Goal: Transaction & Acquisition: Download file/media

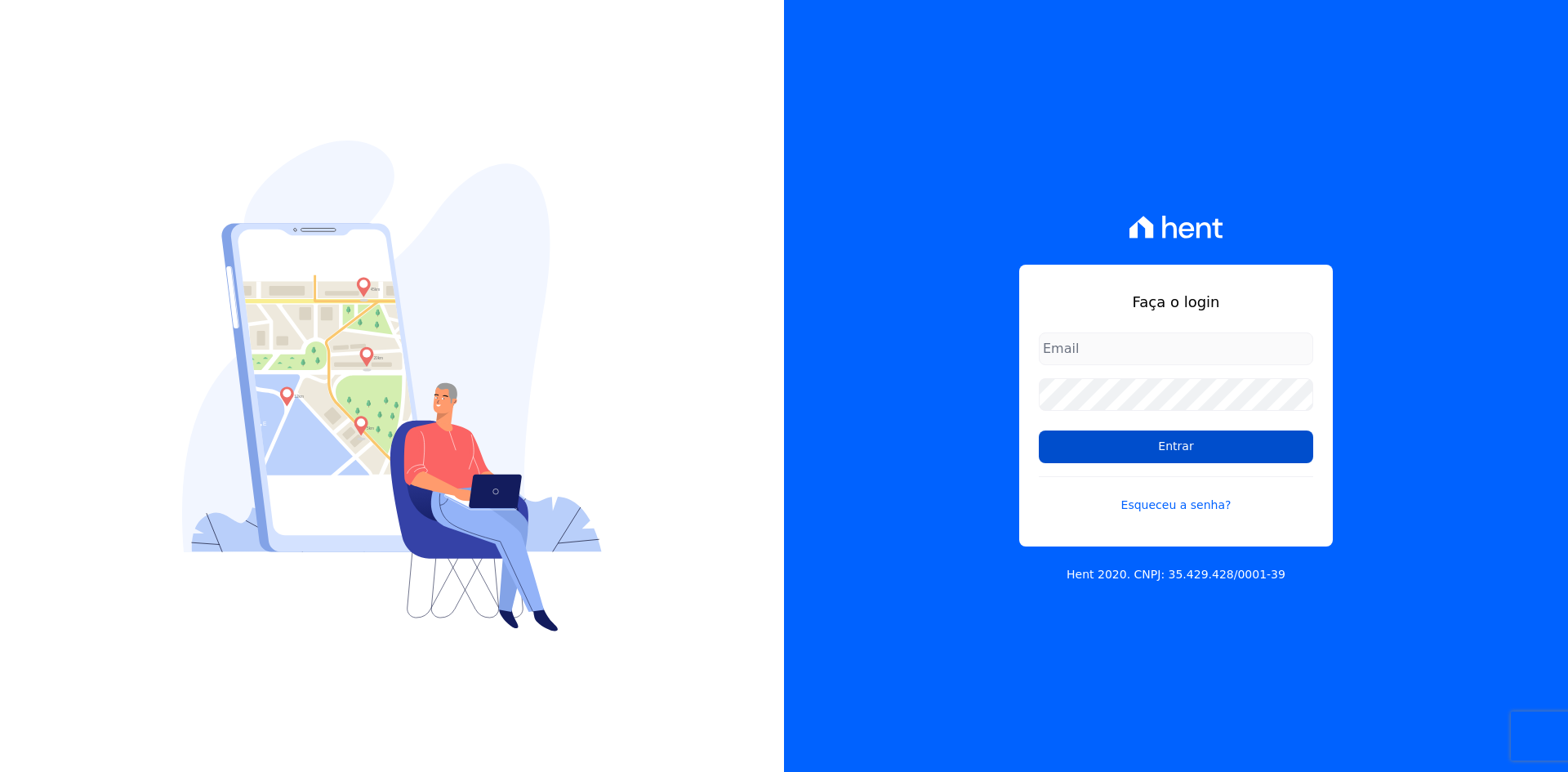
type input "[EMAIL_ADDRESS][DOMAIN_NAME]"
click at [1197, 447] on input "Entrar" at bounding box center [1176, 448] width 275 height 33
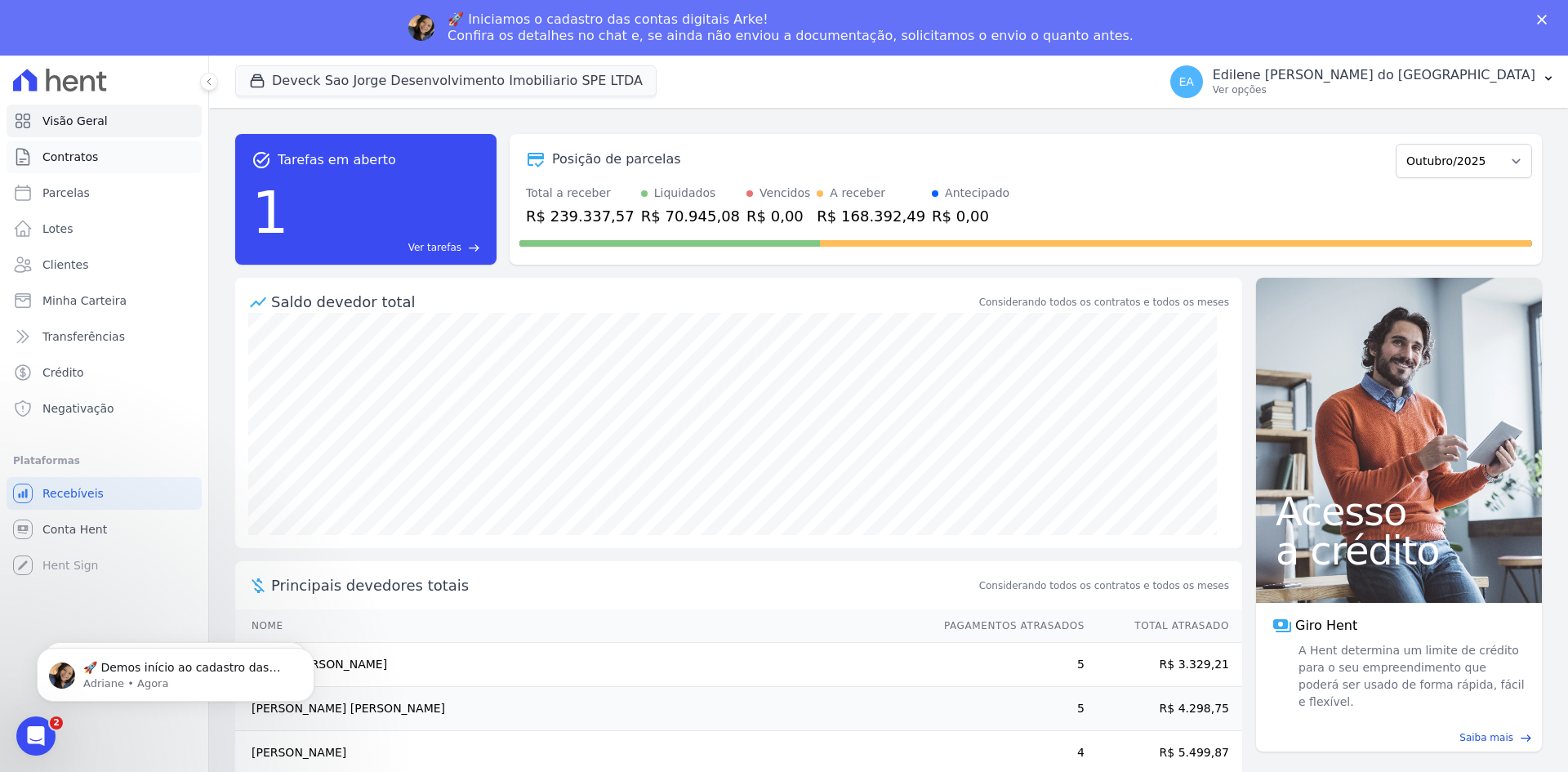
click at [72, 155] on span "Contratos" at bounding box center [70, 157] width 55 height 17
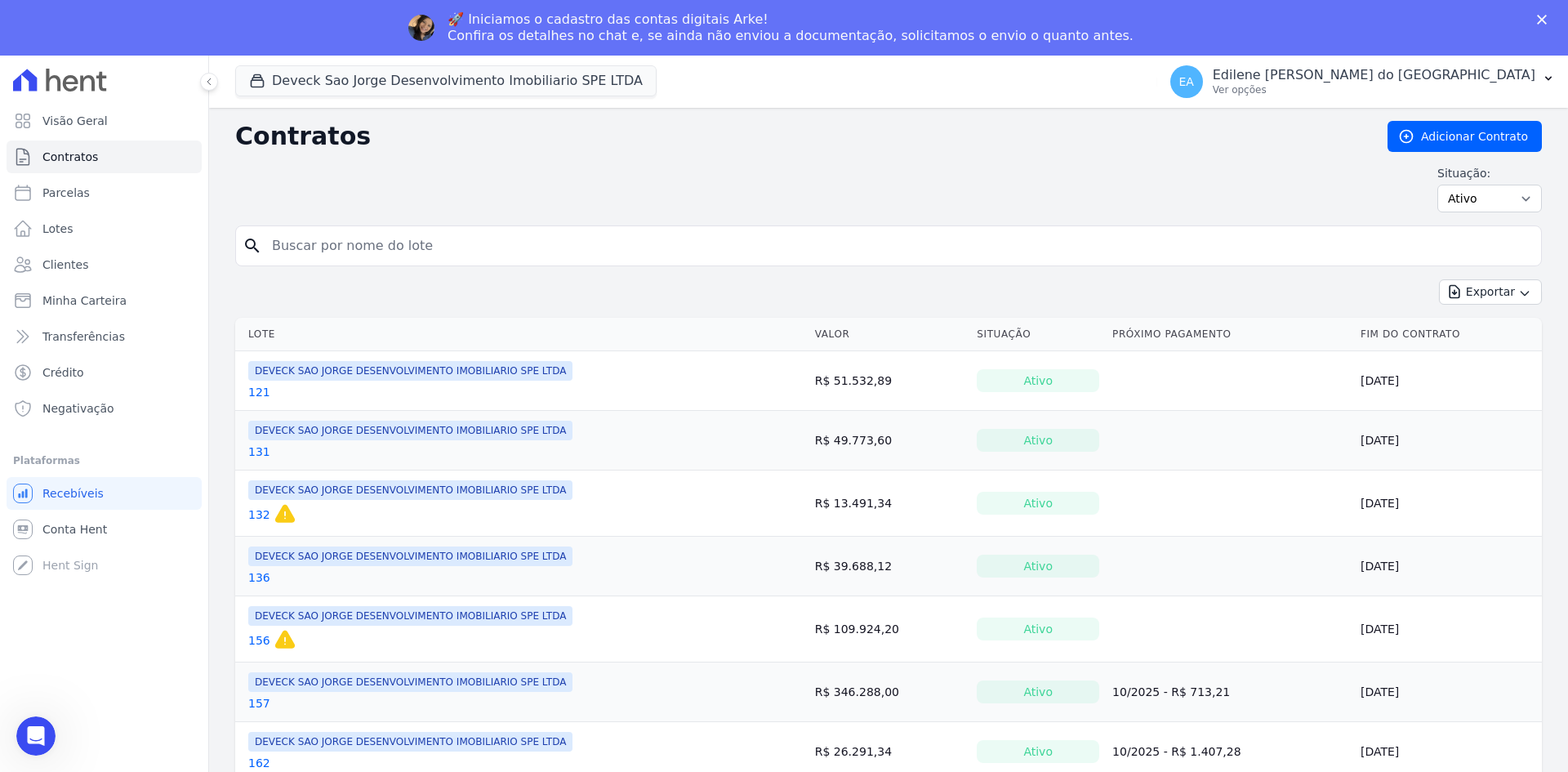
click at [344, 244] on input "search" at bounding box center [897, 246] width 1272 height 33
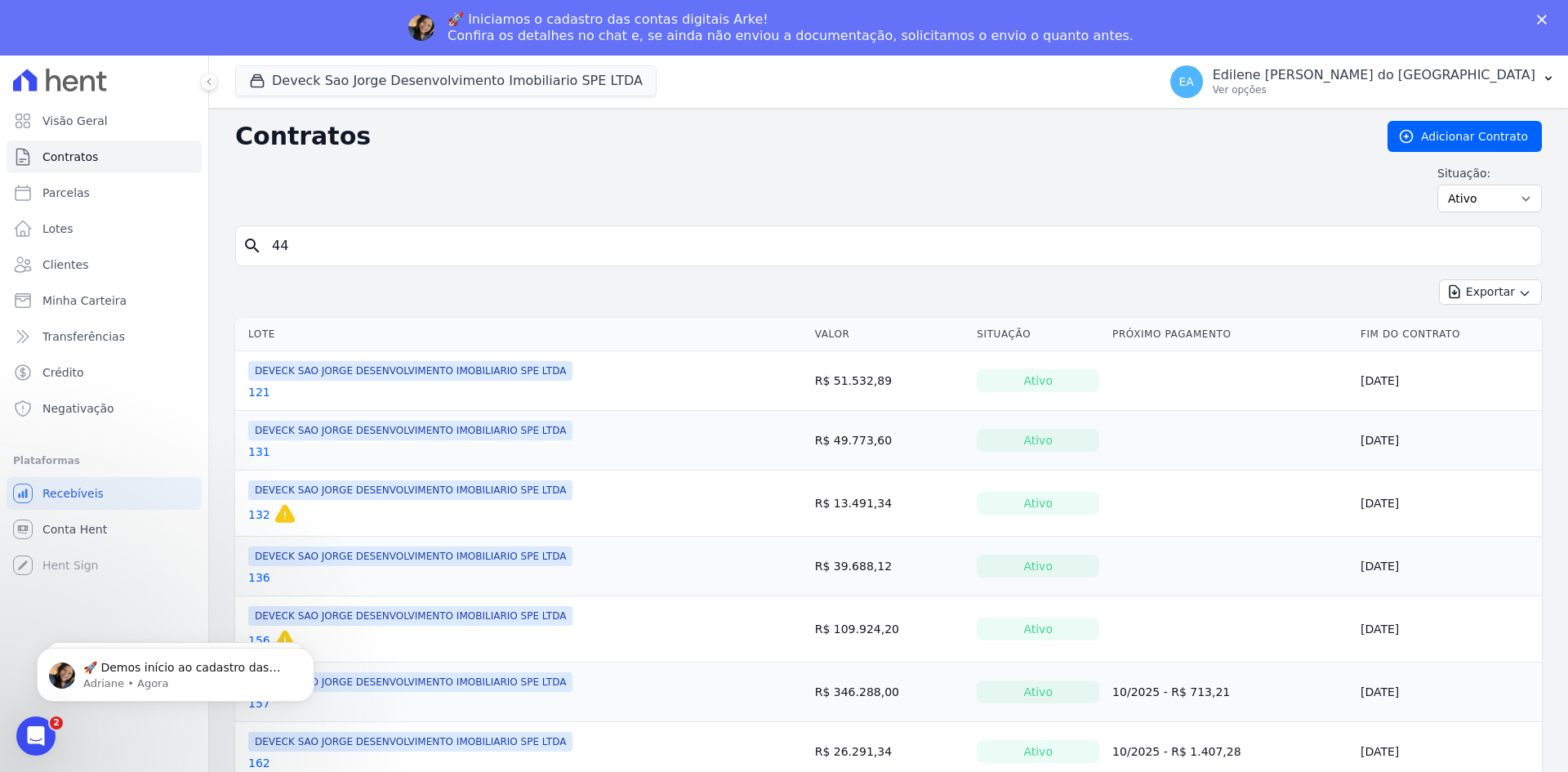
type input "44"
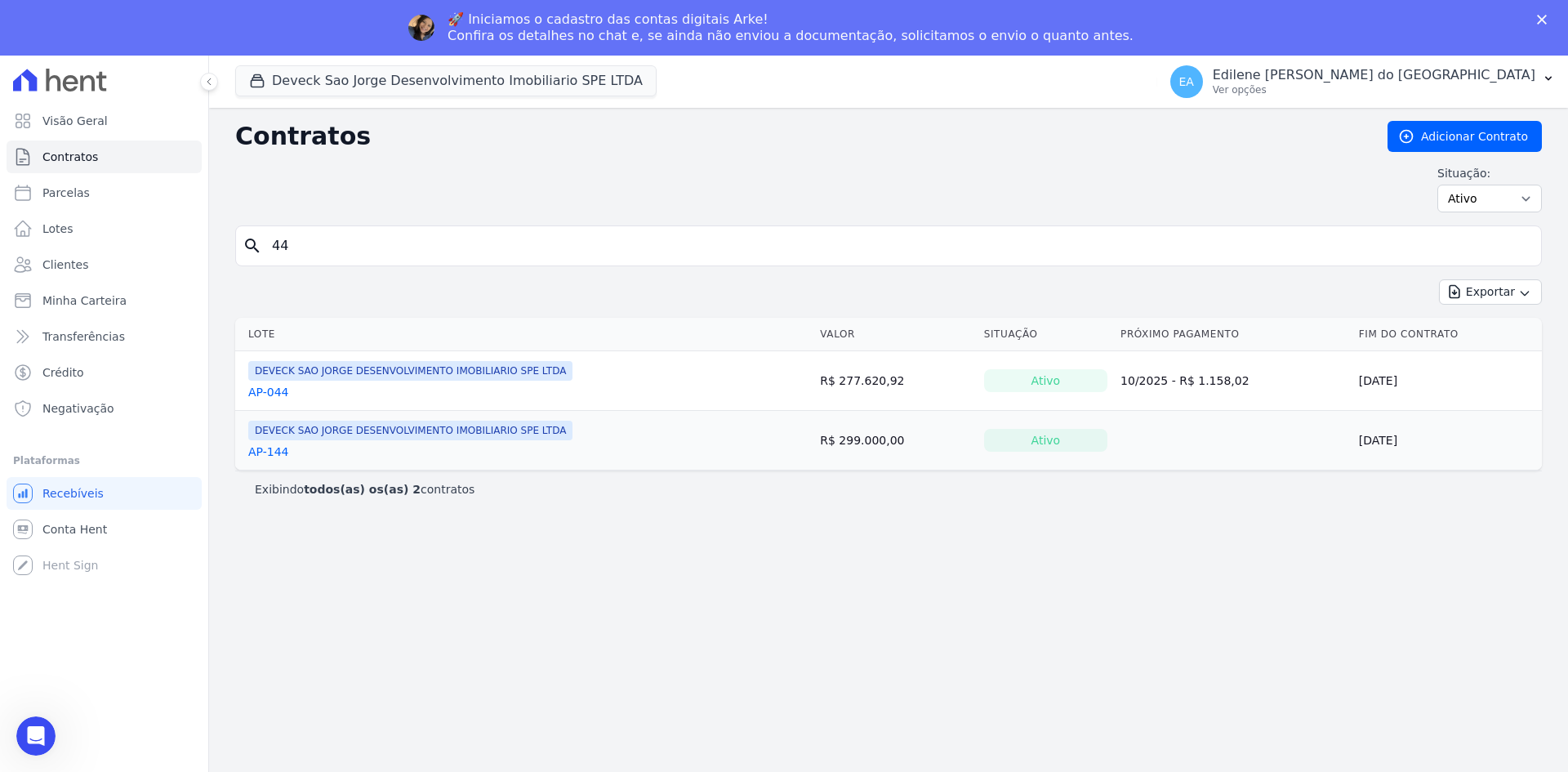
click at [281, 389] on link "AP-044" at bounding box center [268, 392] width 40 height 17
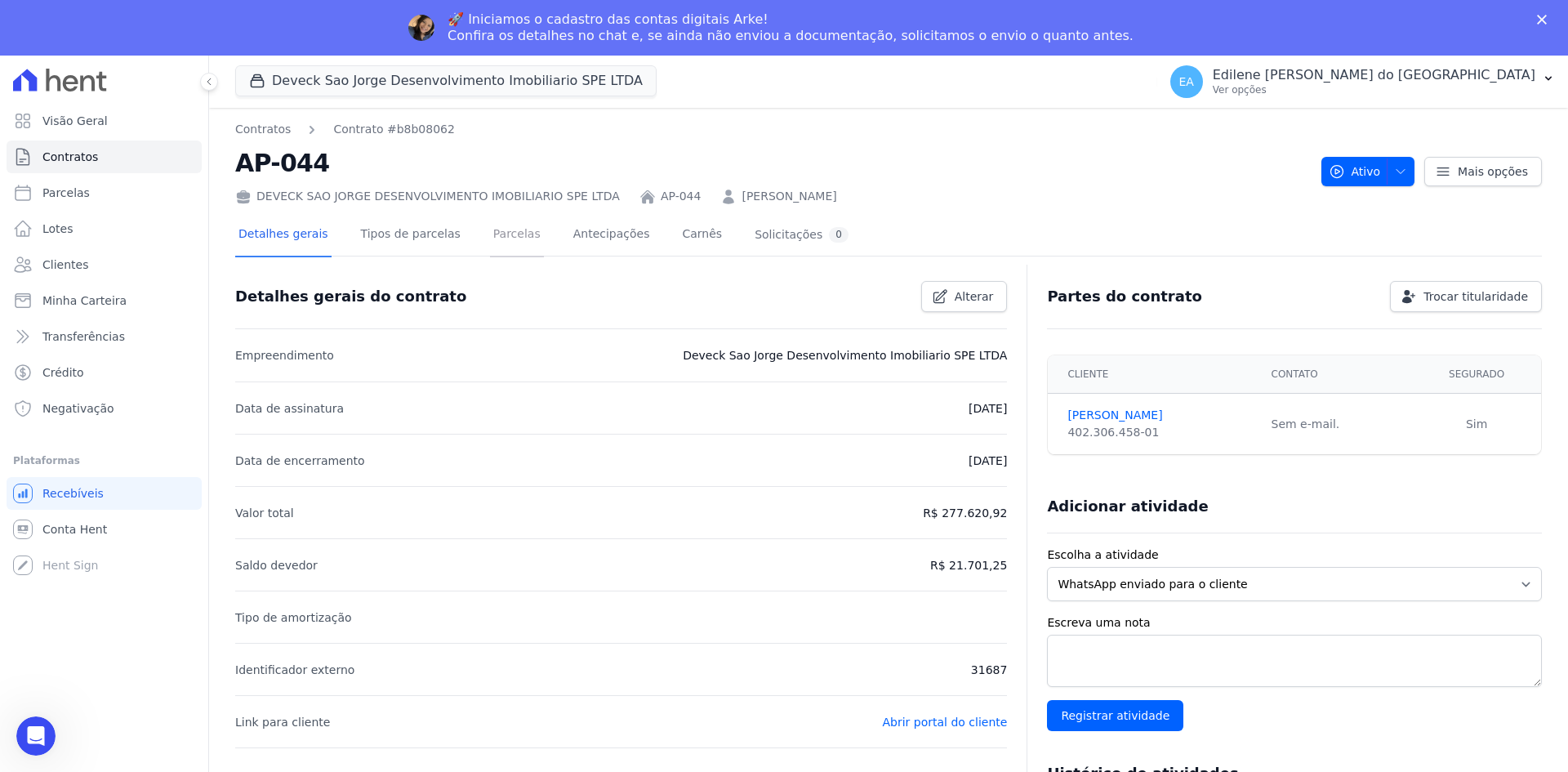
click at [493, 233] on link "Parcelas" at bounding box center [517, 235] width 54 height 43
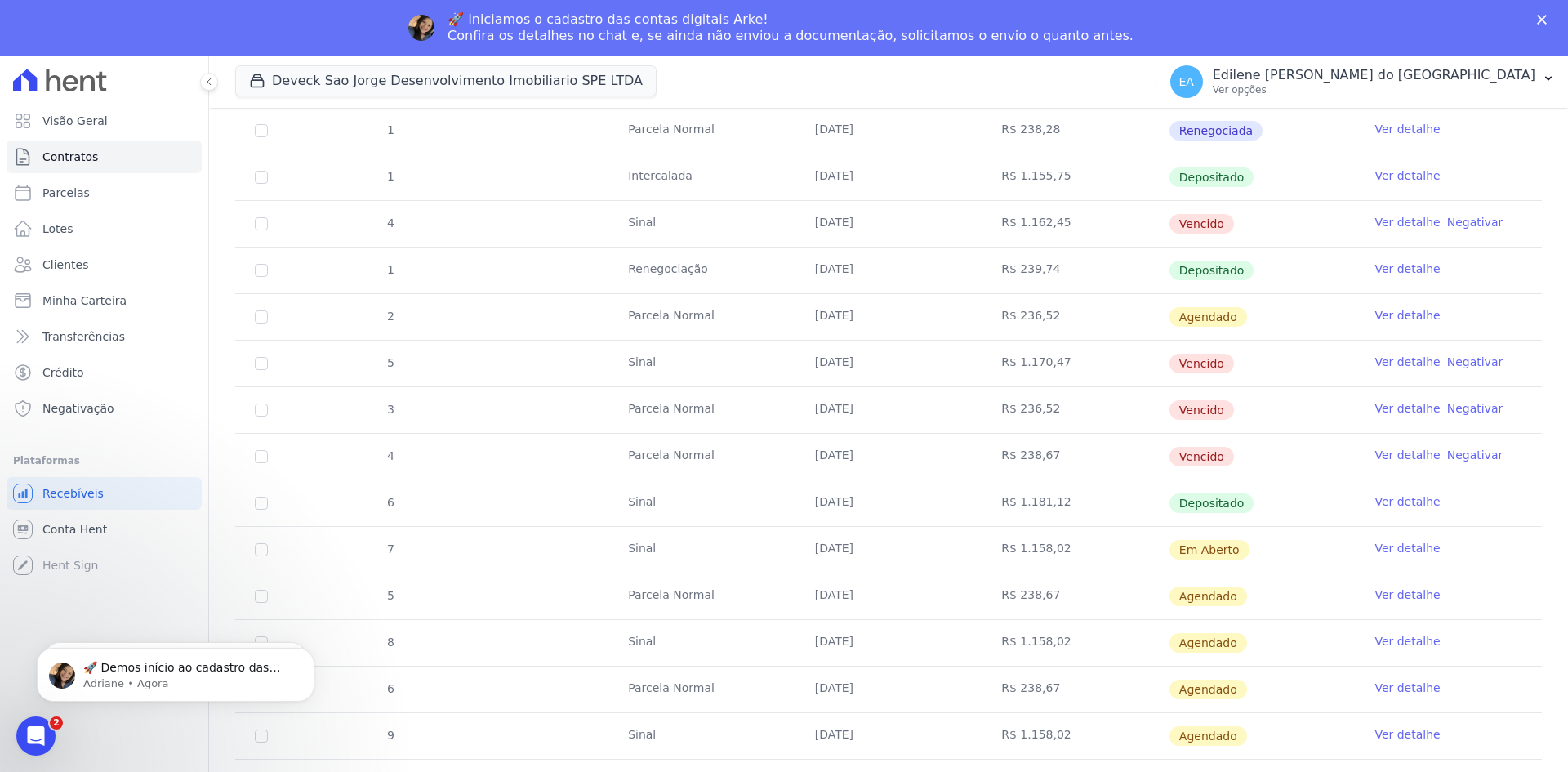
scroll to position [638, 0]
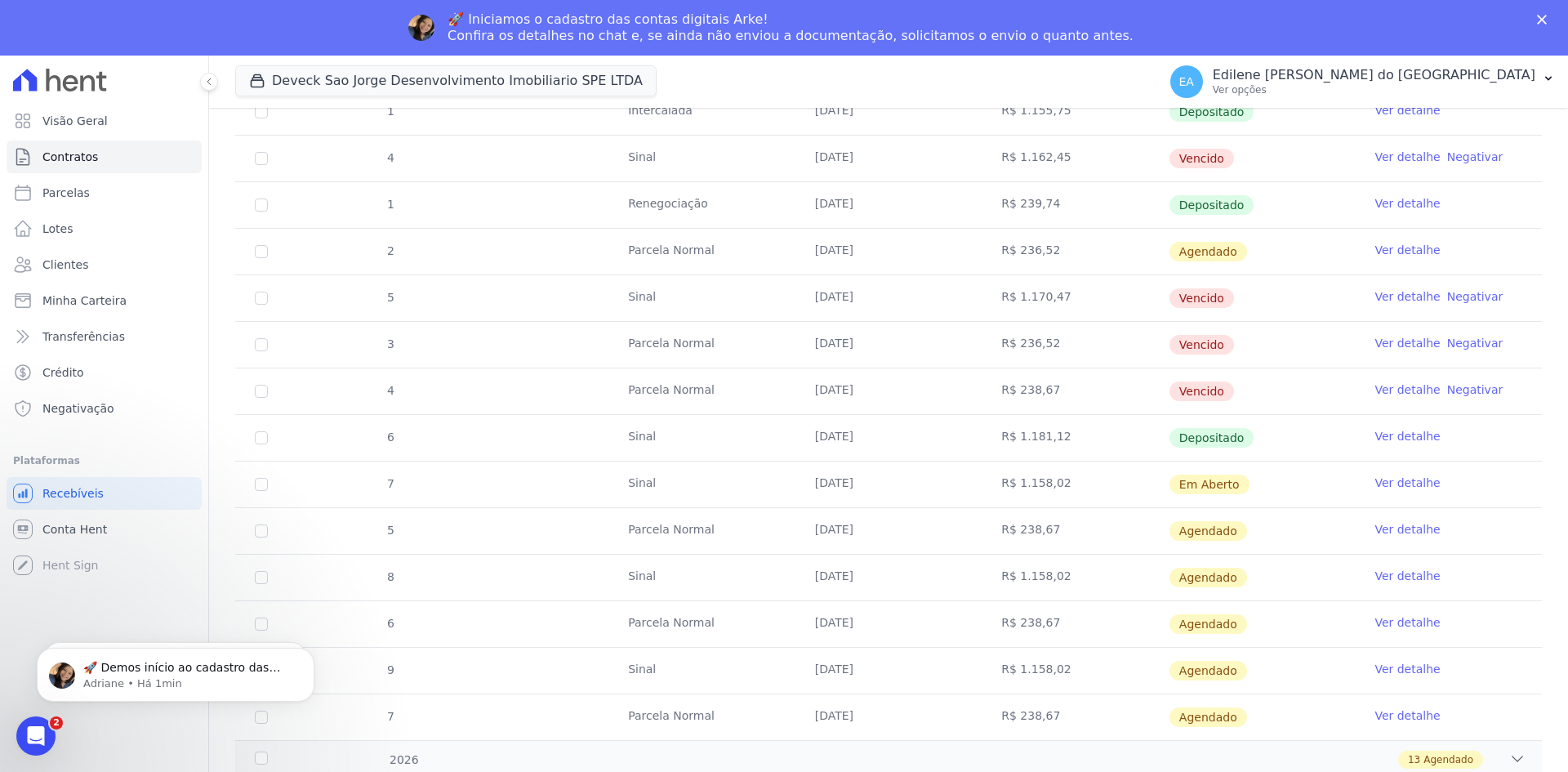
click at [1381, 437] on link "Ver detalhe" at bounding box center [1407, 437] width 65 height 17
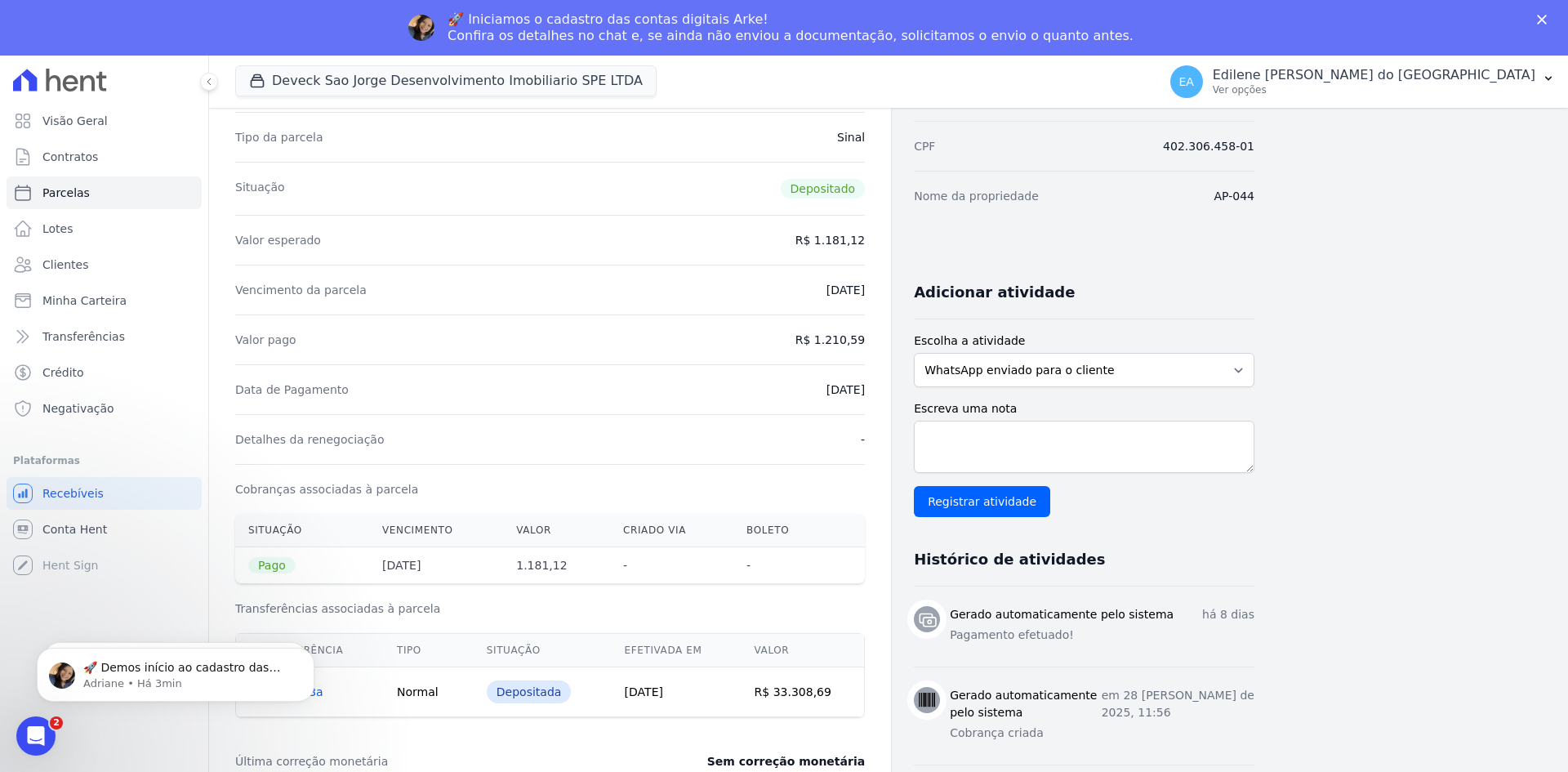
scroll to position [147, 0]
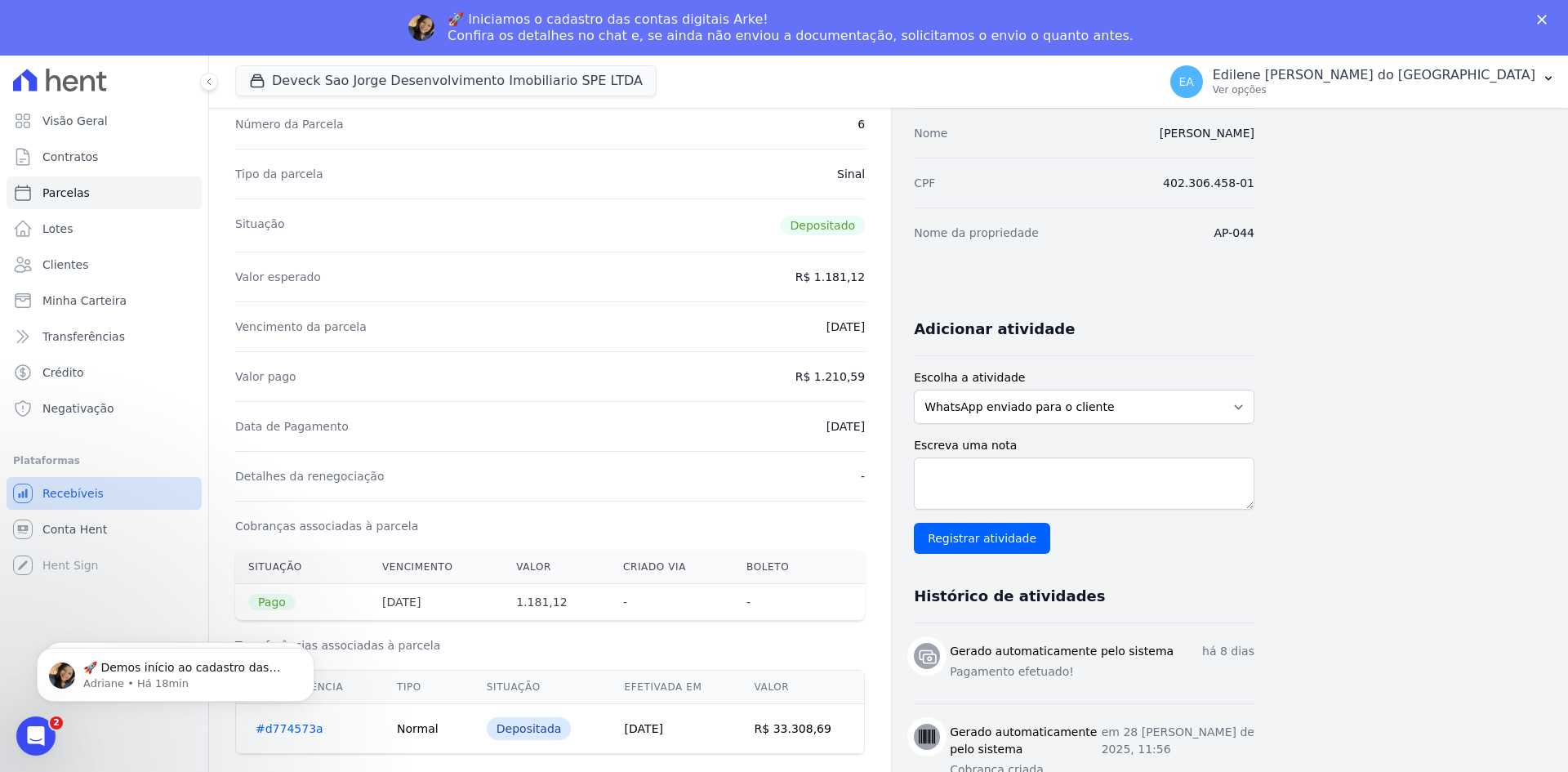
click at [108, 495] on link "Recebíveis" at bounding box center [104, 494] width 196 height 33
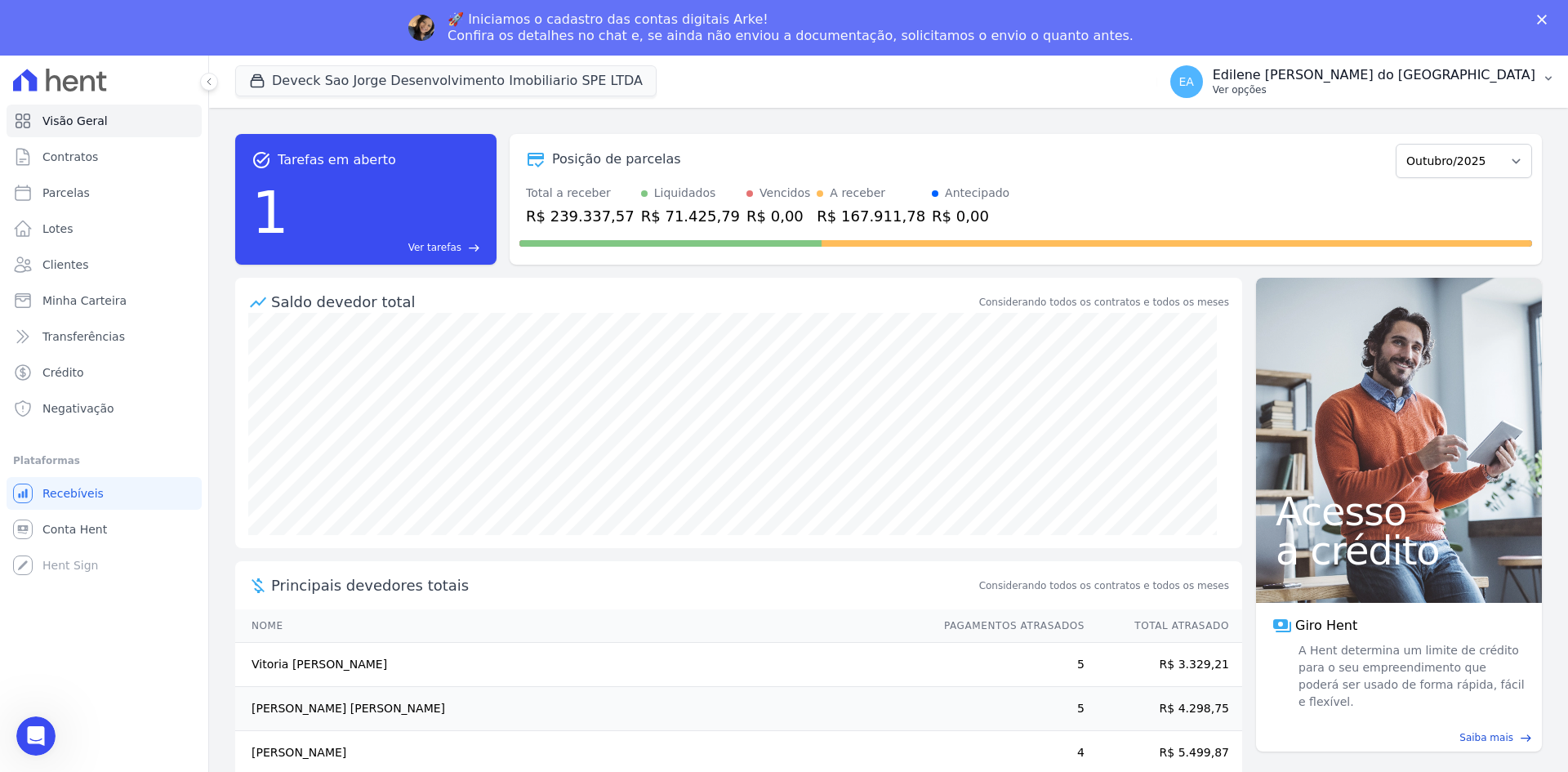
click at [1312, 92] on p "Ver opções" at bounding box center [1373, 90] width 322 height 13
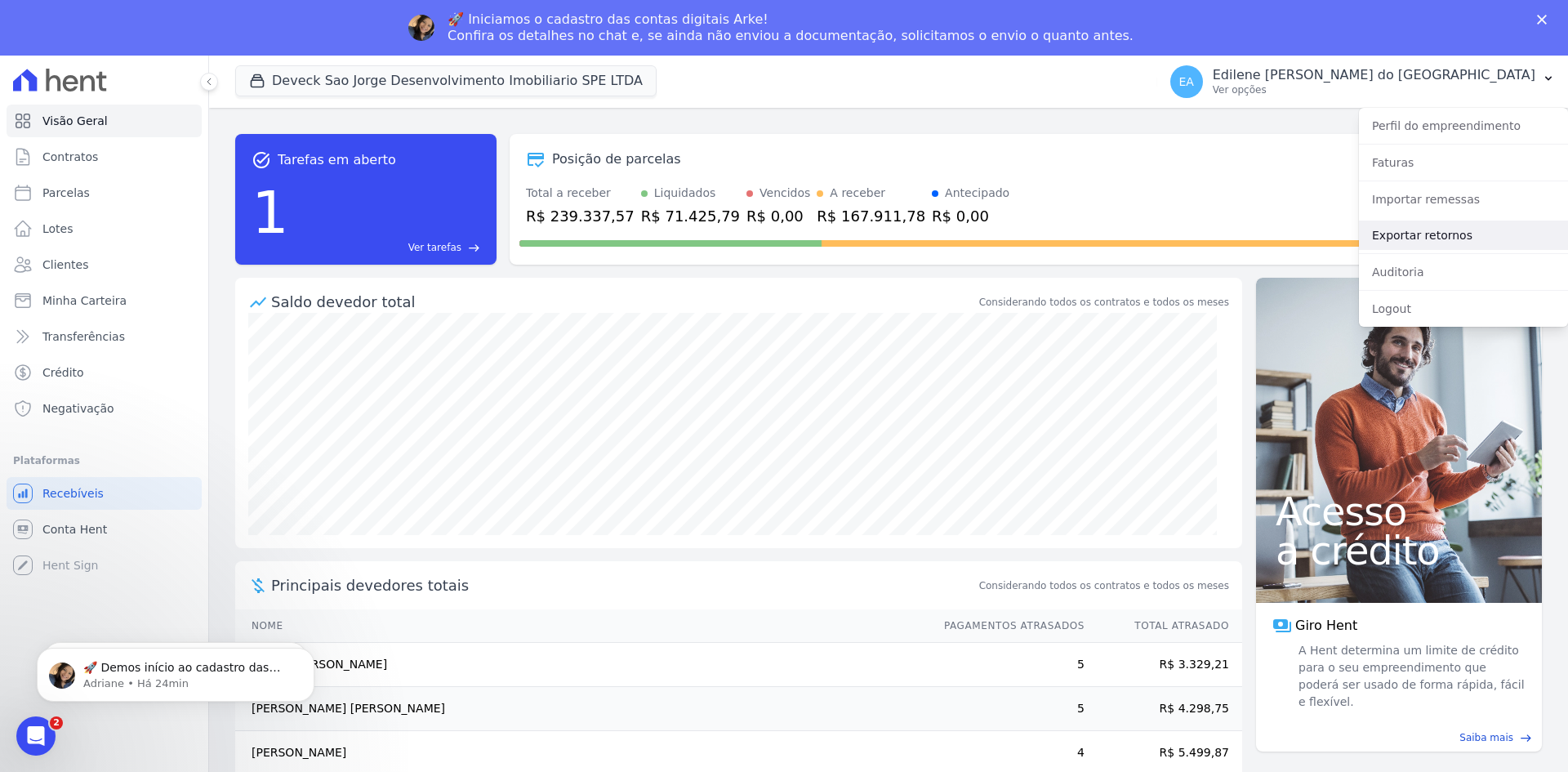
click at [1443, 235] on link "Exportar retornos" at bounding box center [1464, 235] width 209 height 29
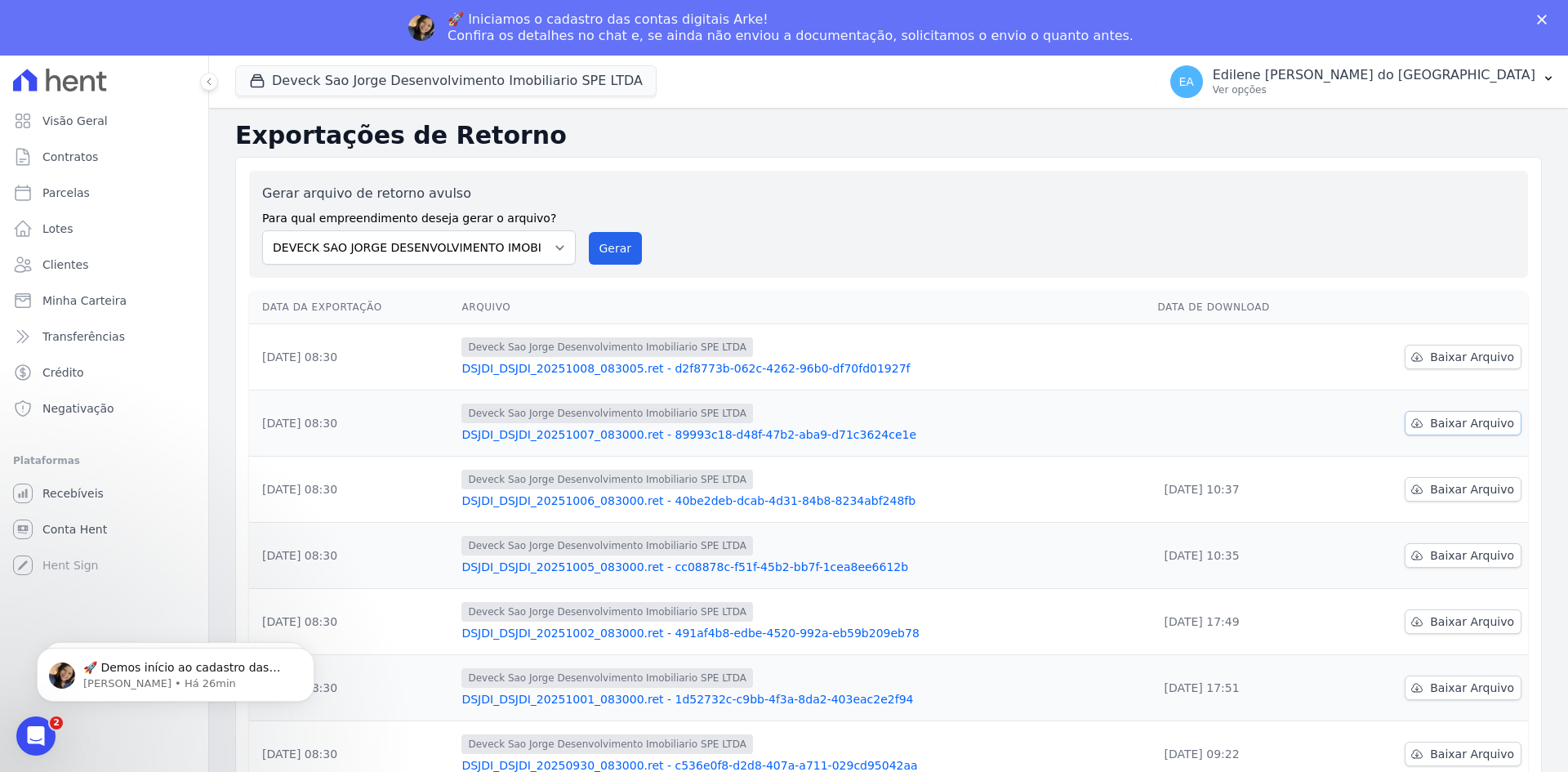
click at [1452, 426] on span "Baixar Arquivo" at bounding box center [1472, 424] width 85 height 17
click at [1444, 349] on span "Baixar Arquivo" at bounding box center [1472, 358] width 85 height 17
